Goal: Information Seeking & Learning: Learn about a topic

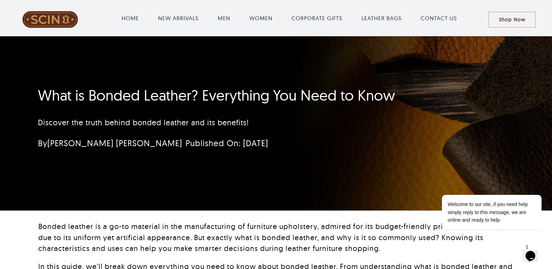
click at [214, 139] on span "Published On: [DATE]" at bounding box center [227, 143] width 83 height 10
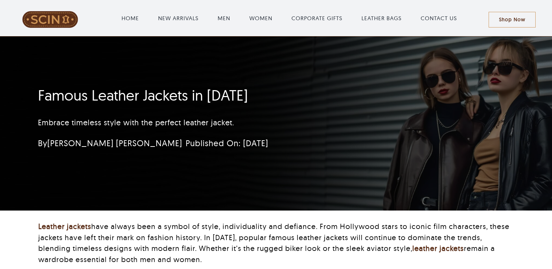
click at [305, 108] on div "Famous Leather Jackets in 2025 Embrace timeless style with the perfect leather …" at bounding box center [234, 120] width 393 height 74
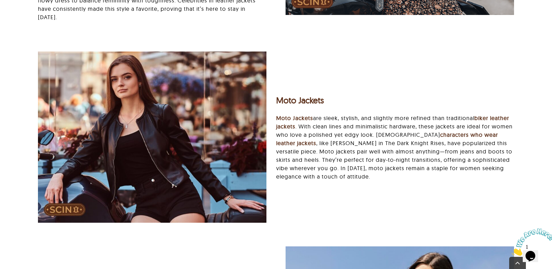
scroll to position [1853, 0]
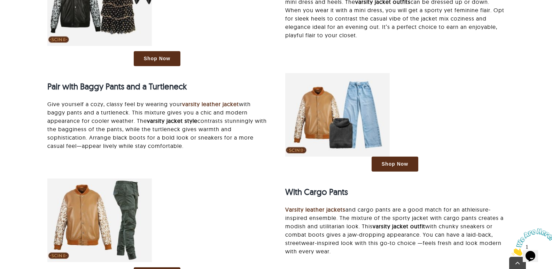
scroll to position [696, 0]
